Goal: Information Seeking & Learning: Learn about a topic

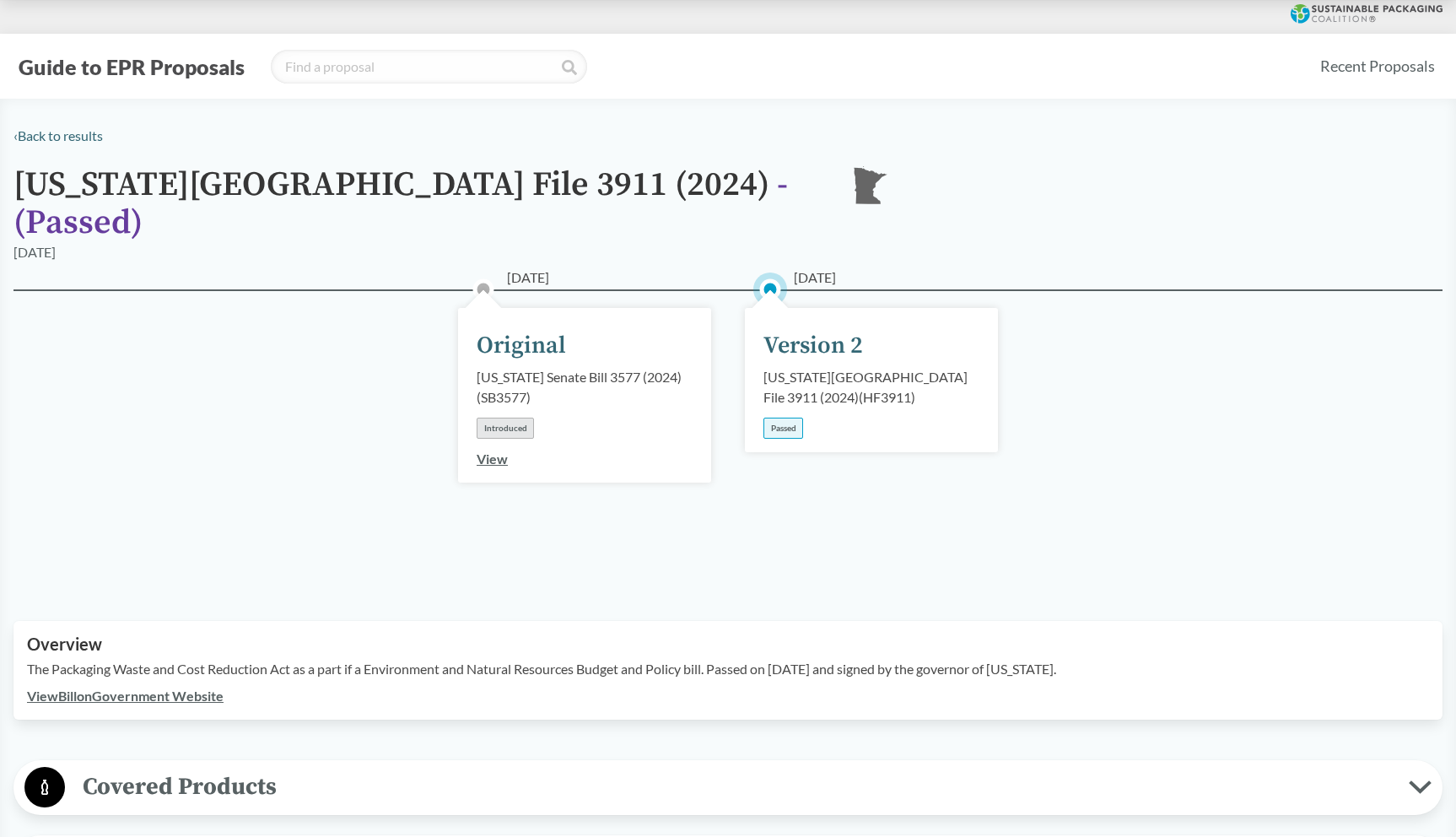
click at [133, 688] on link "View Bill on Government Website" at bounding box center [126, 696] width 197 height 16
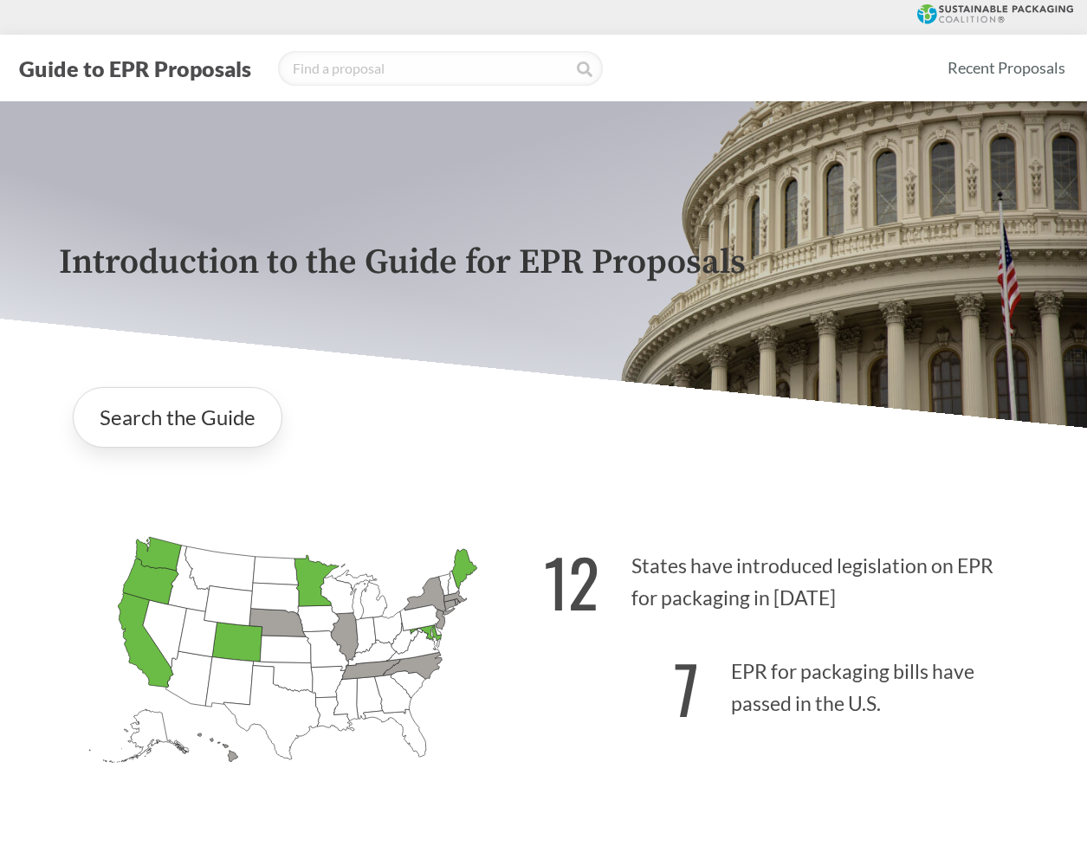
click at [401, 223] on div "Introduction to the Guide for EPR Proposals" at bounding box center [544, 264] width 998 height 327
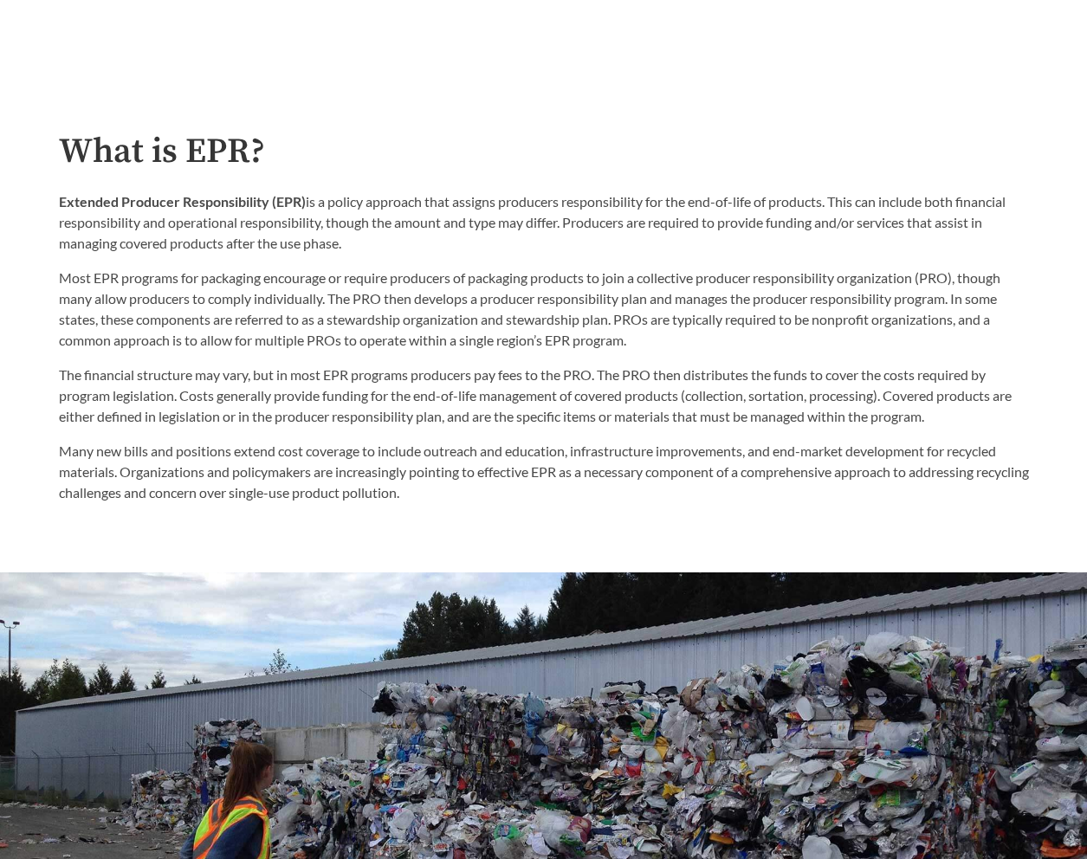
scroll to position [349, 0]
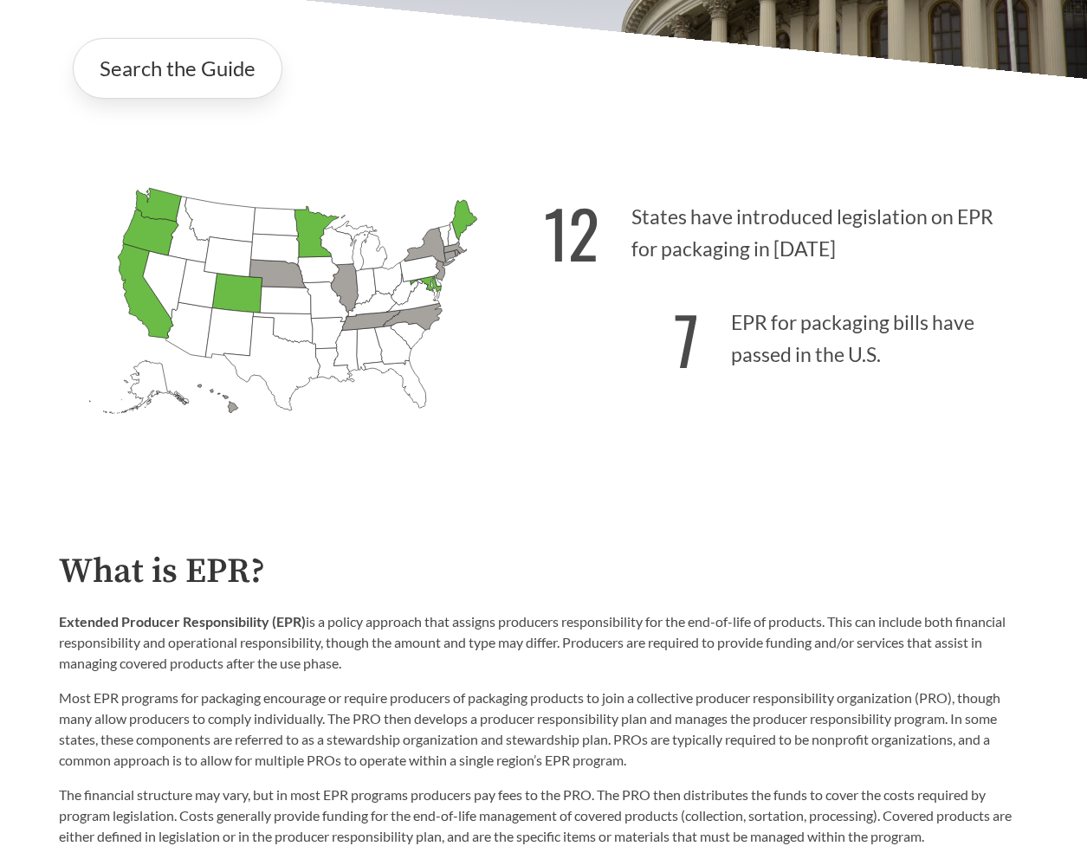
click at [793, 226] on p "12 States have introduced legislation on EPR for packaging in [DATE]" at bounding box center [786, 228] width 485 height 107
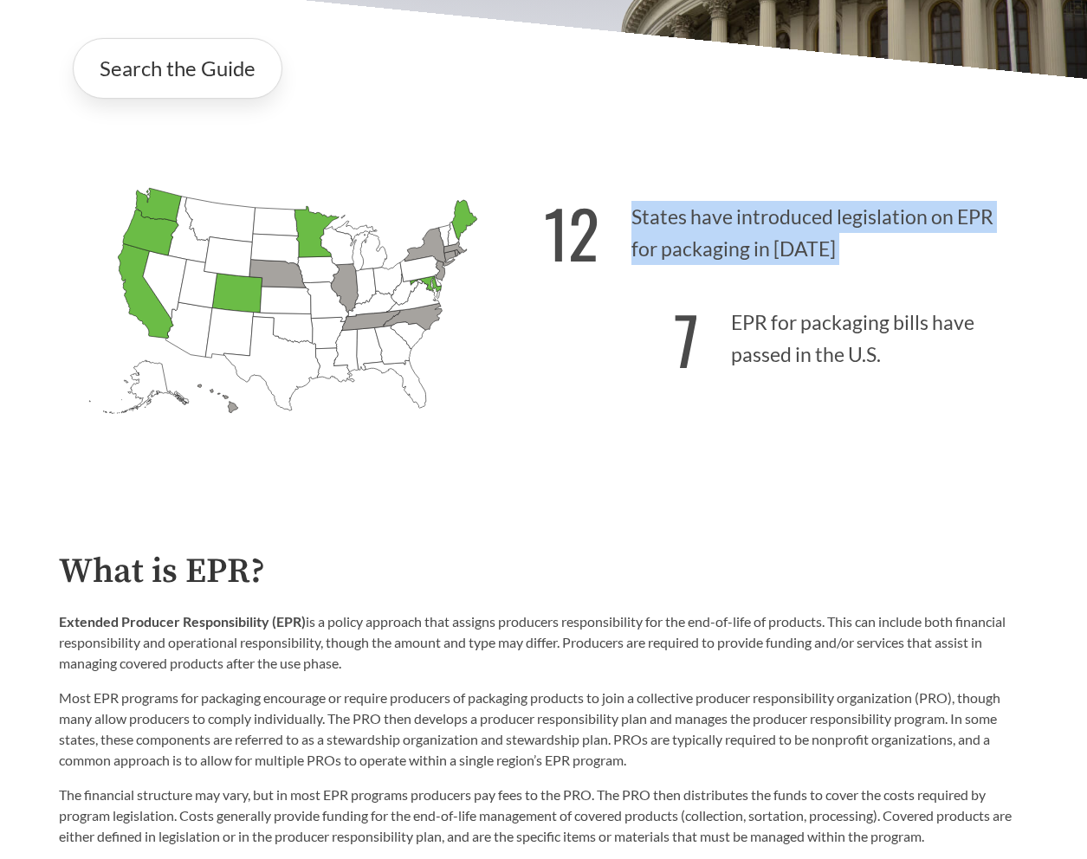
click at [793, 226] on p "12 States have introduced legislation on EPR for packaging in [DATE]" at bounding box center [786, 228] width 485 height 107
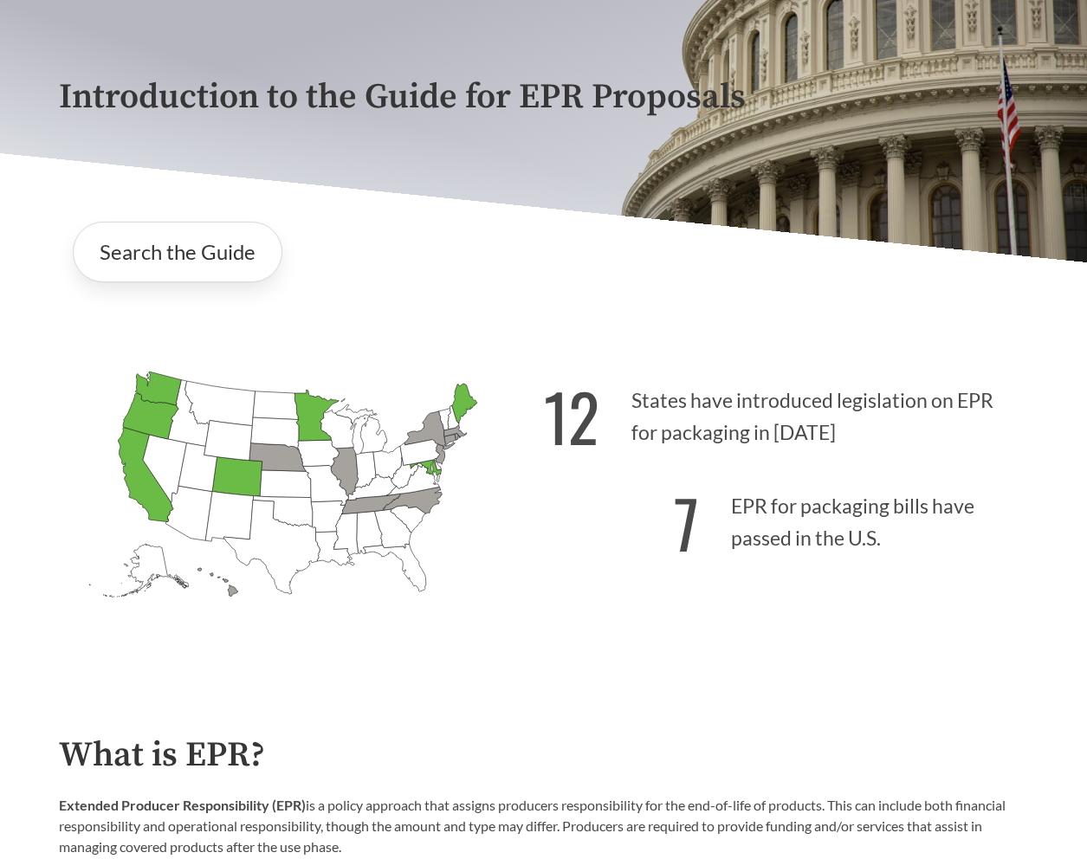
scroll to position [0, 0]
